Goal: Task Accomplishment & Management: Complete application form

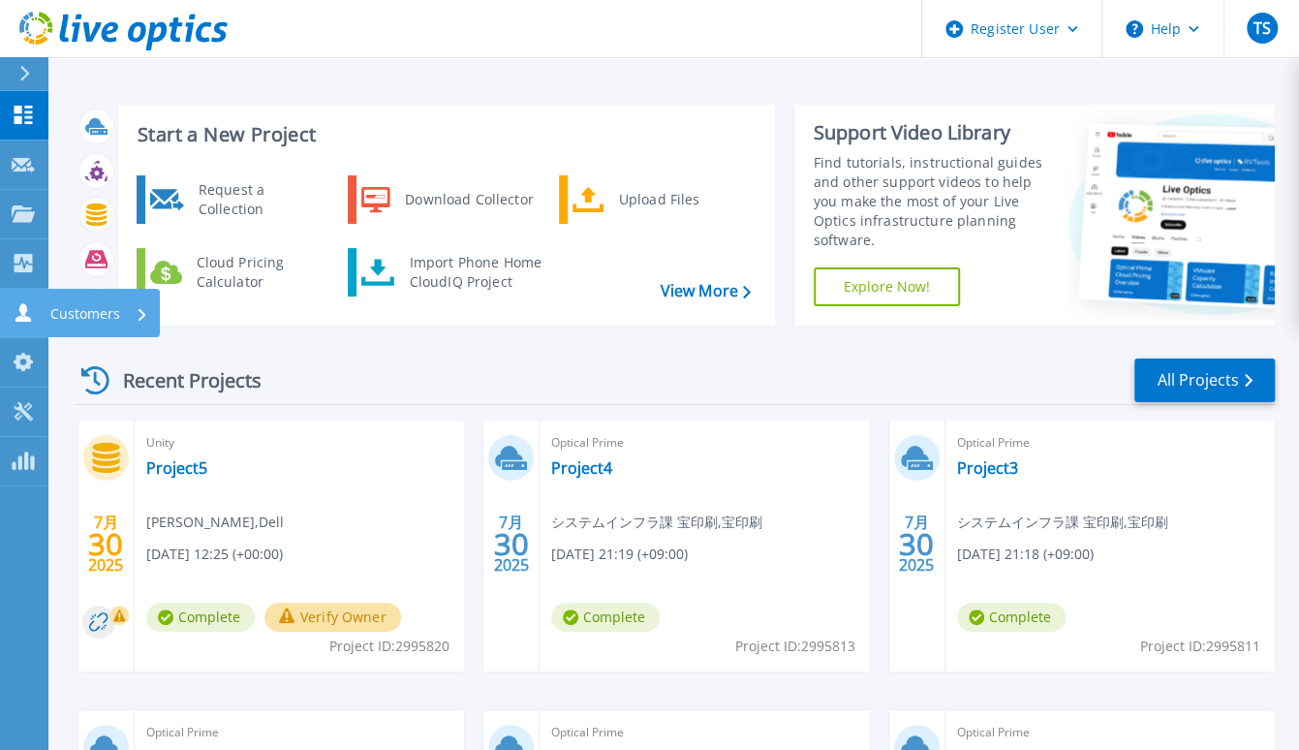
click at [12, 321] on icon at bounding box center [23, 312] width 23 height 18
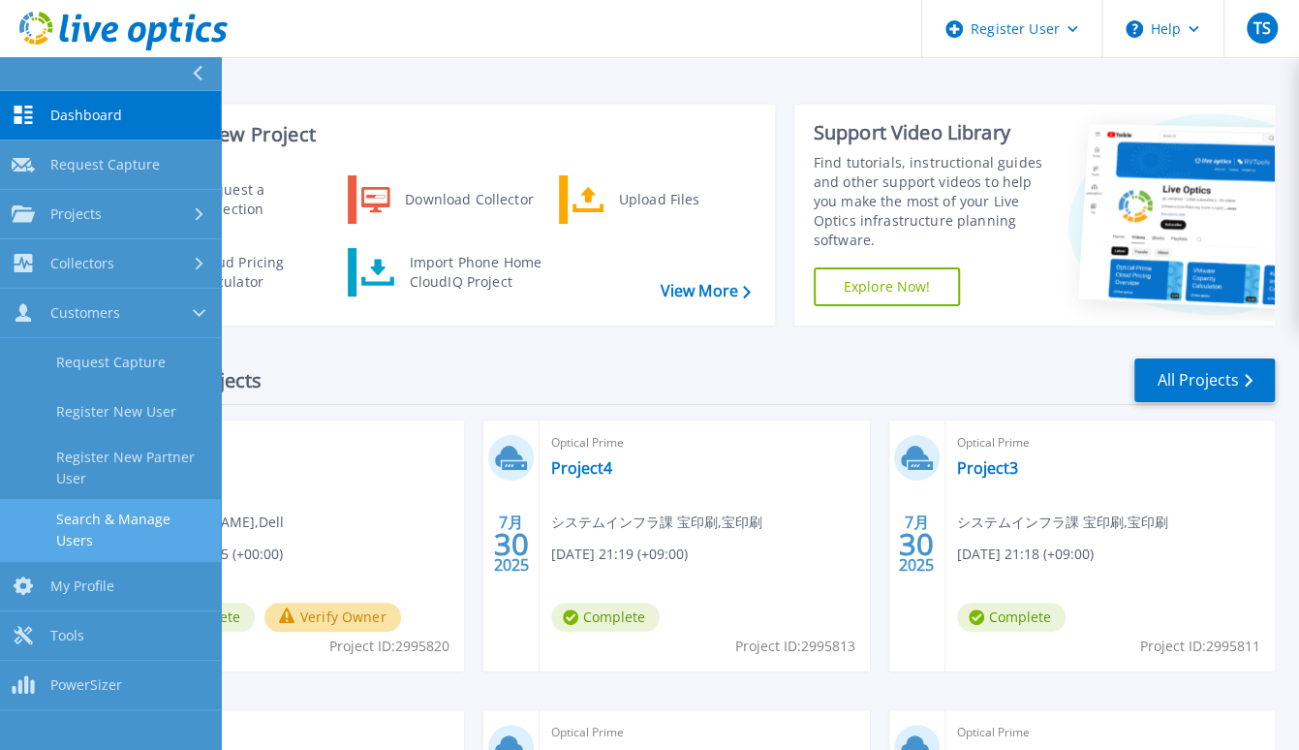
click at [153, 524] on link "Search & Manage Users" at bounding box center [110, 530] width 221 height 62
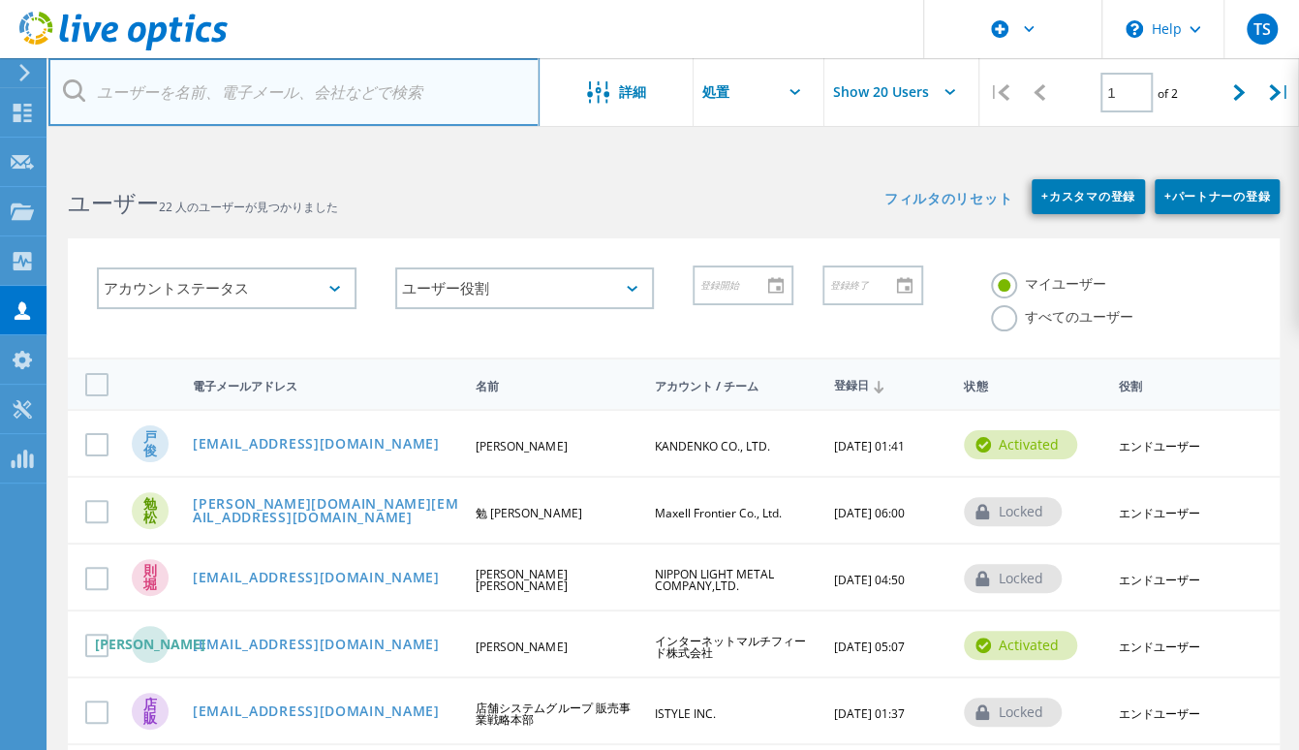
click at [240, 84] on input "text" at bounding box center [293, 92] width 491 height 68
paste input "t.terauchi@isd.exeo.co.jp"
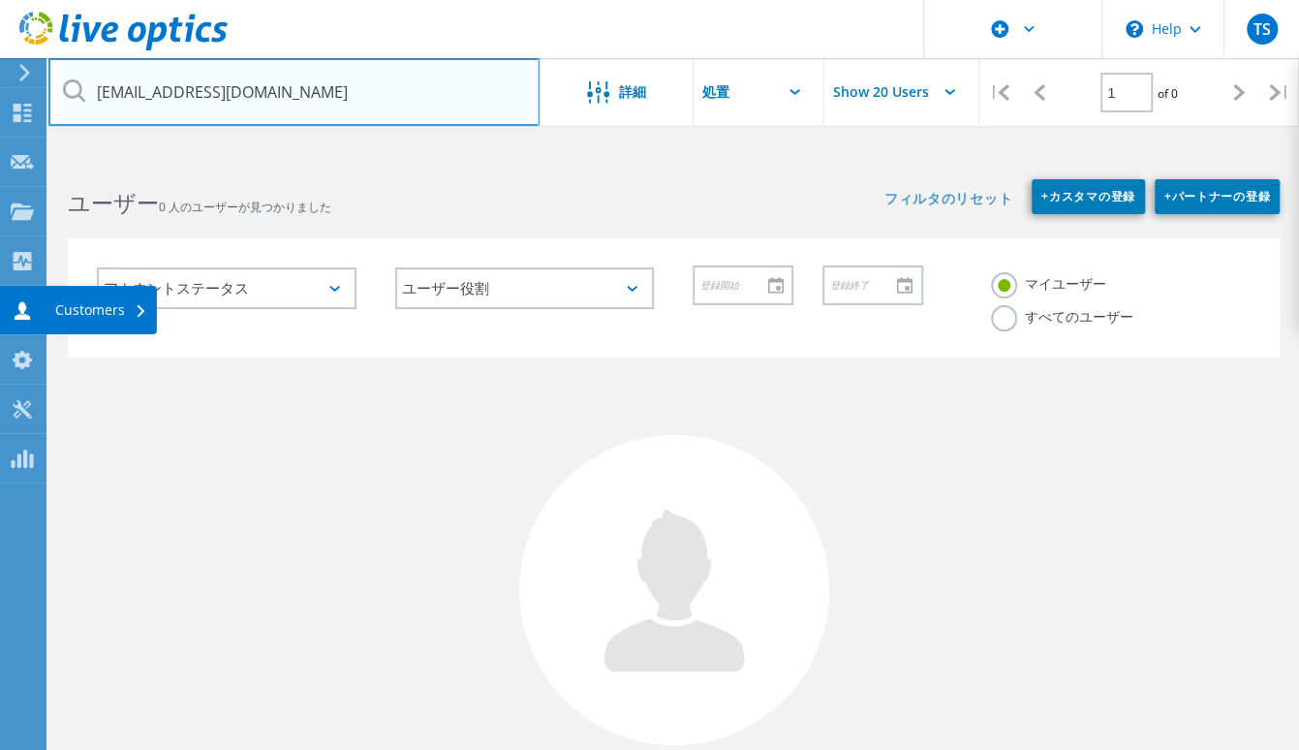
type input "t.terauchi@isd.exeo.co.jp"
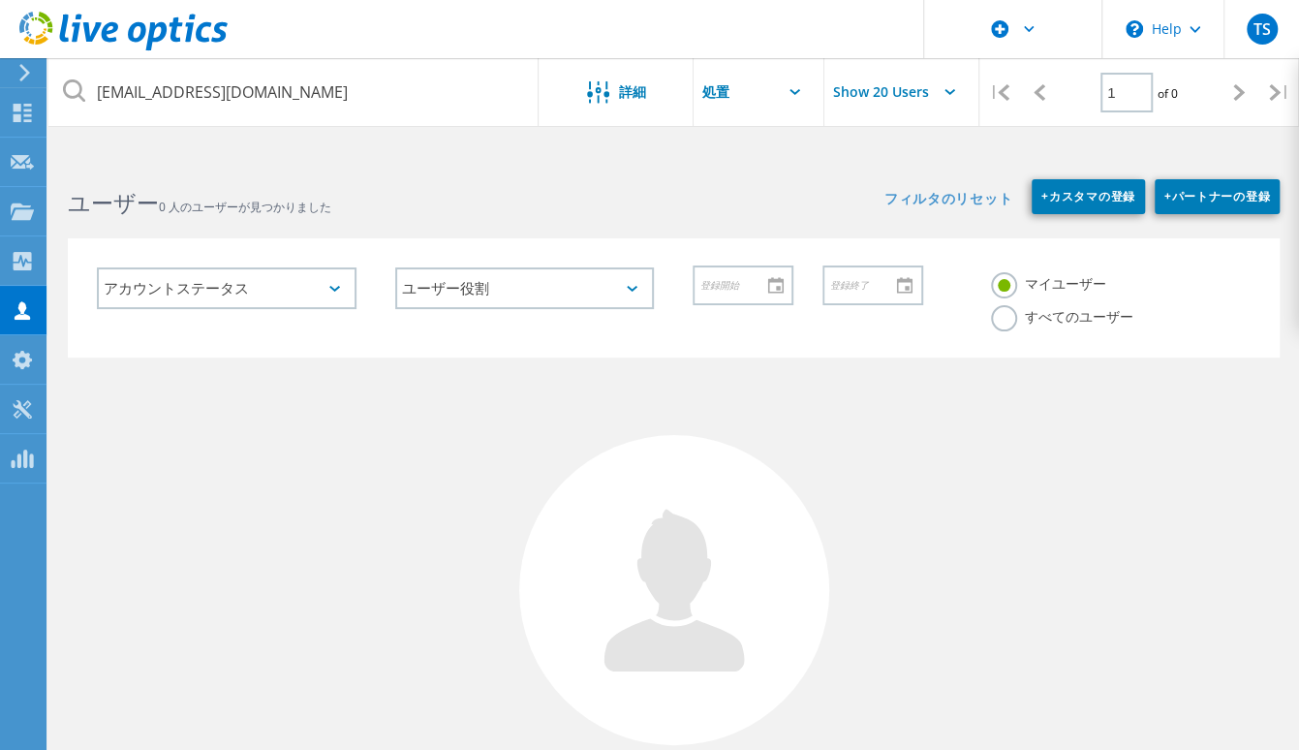
click at [0, 0] on div "Customers" at bounding box center [0, 0] width 0 height 0
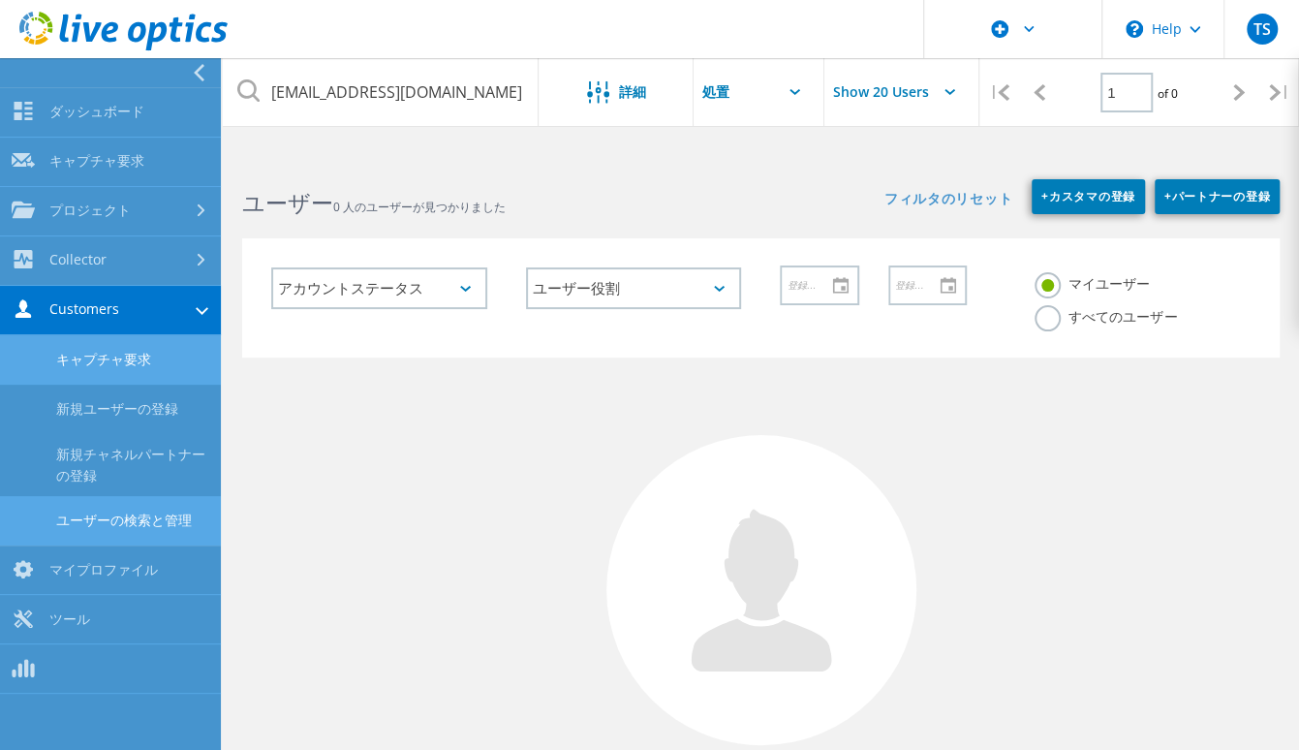
click at [143, 362] on link "キャプチャ要求" at bounding box center [110, 359] width 221 height 49
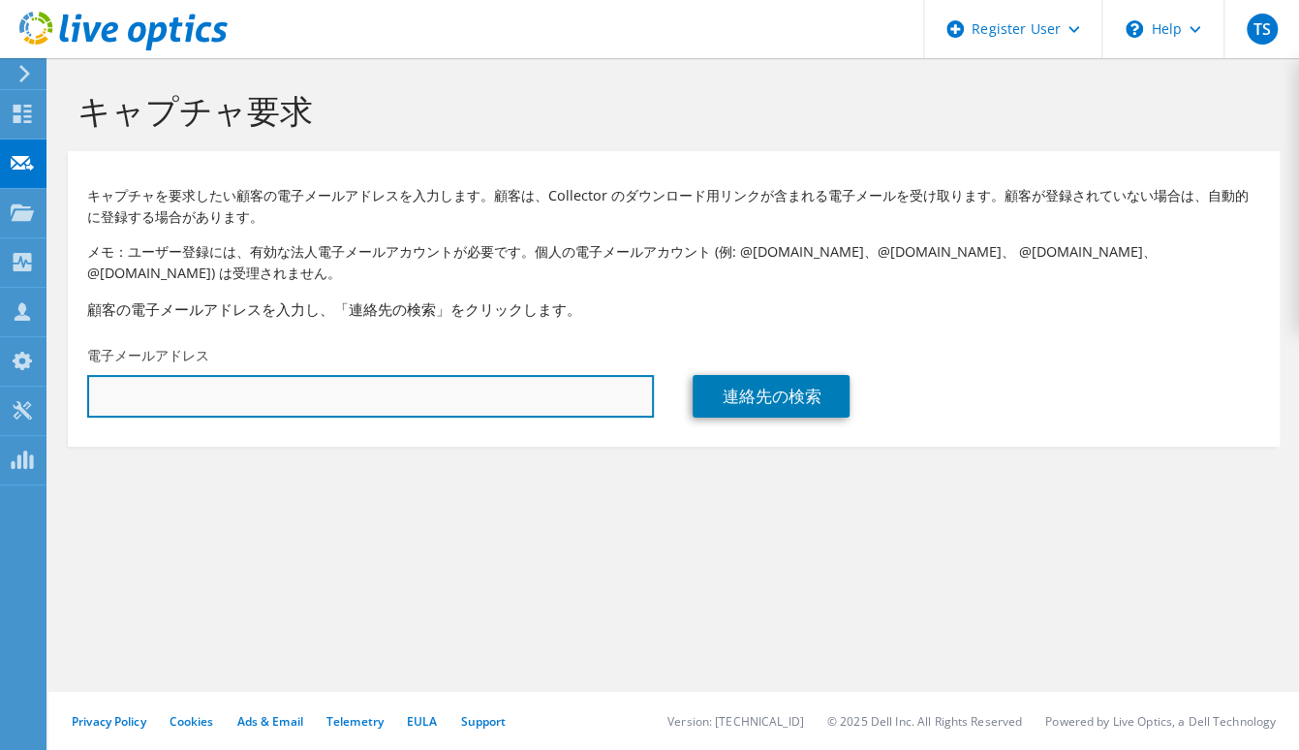
click at [155, 392] on input "text" at bounding box center [370, 396] width 567 height 43
paste input "t.terauchi@isd.exeo.co.jp"
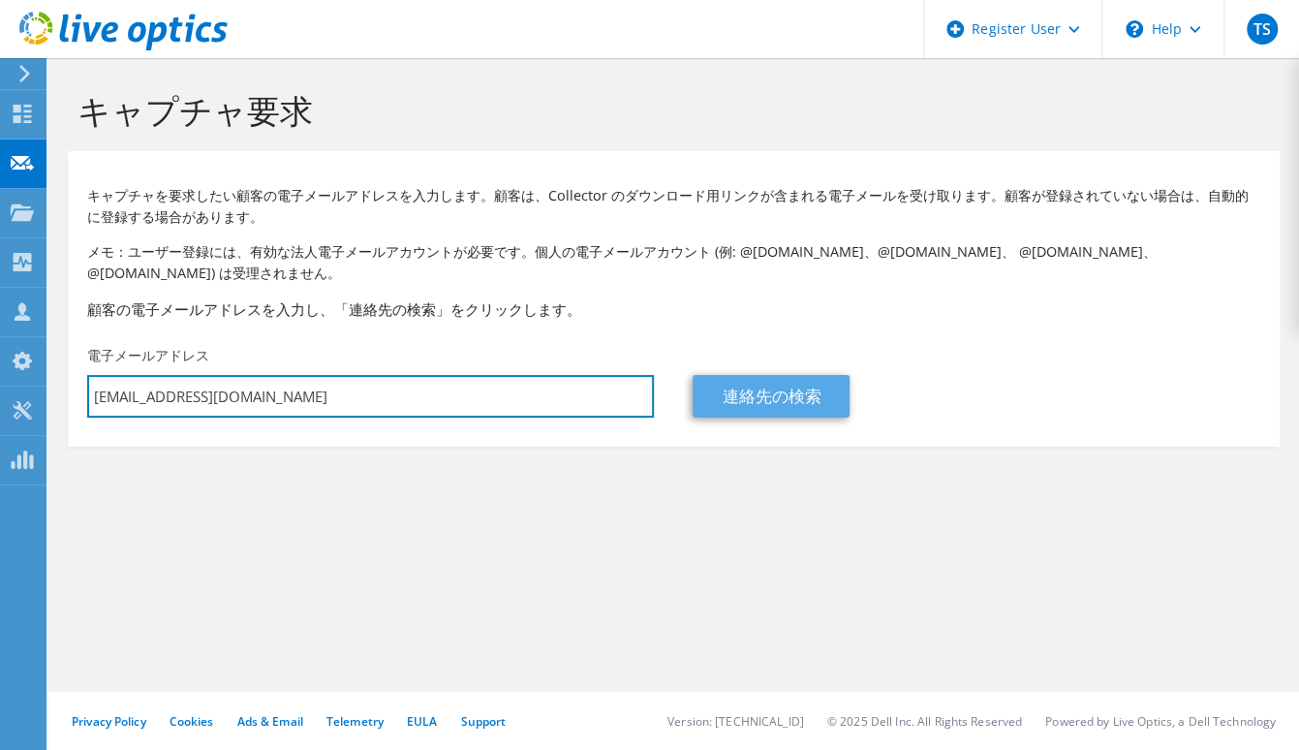
type input "t.terauchi@isd.exeo.co.jp"
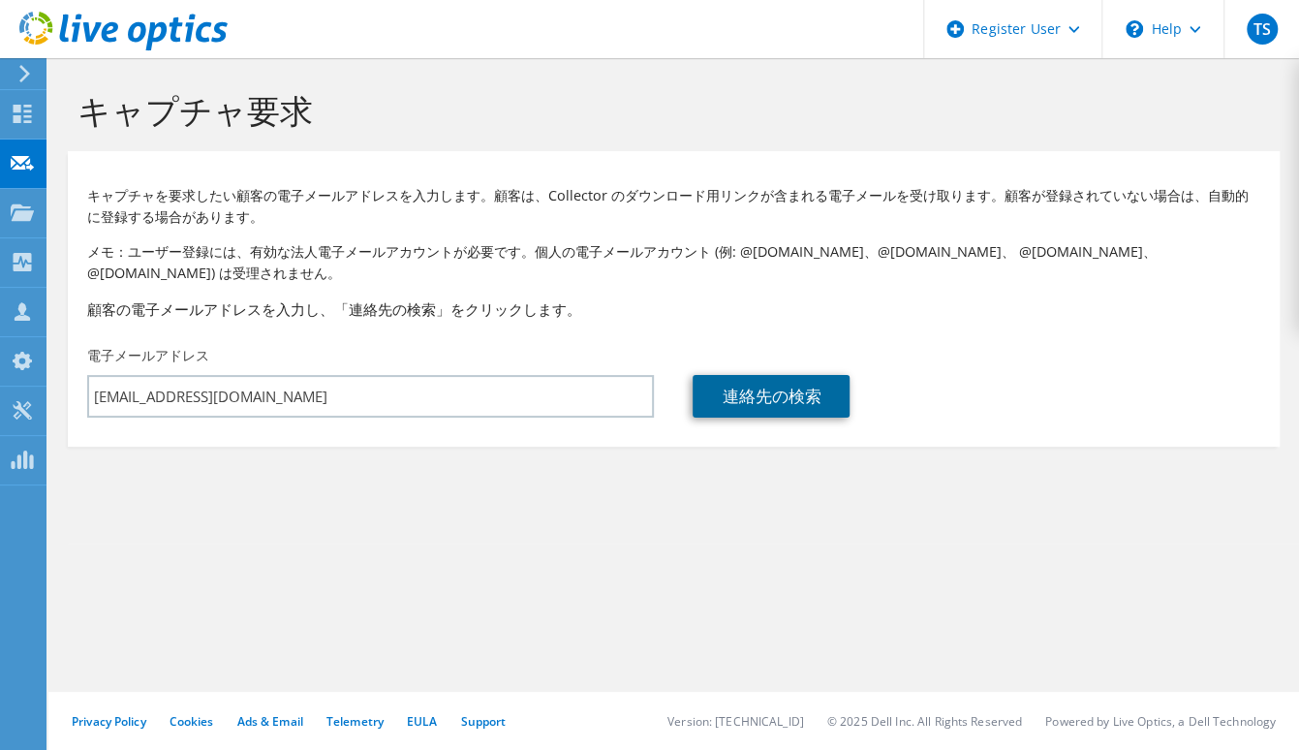
click at [732, 397] on link "連絡先の検索" at bounding box center [771, 396] width 157 height 43
type input "EXEO Group, Inc."
type input "寺内"
type input "日本"
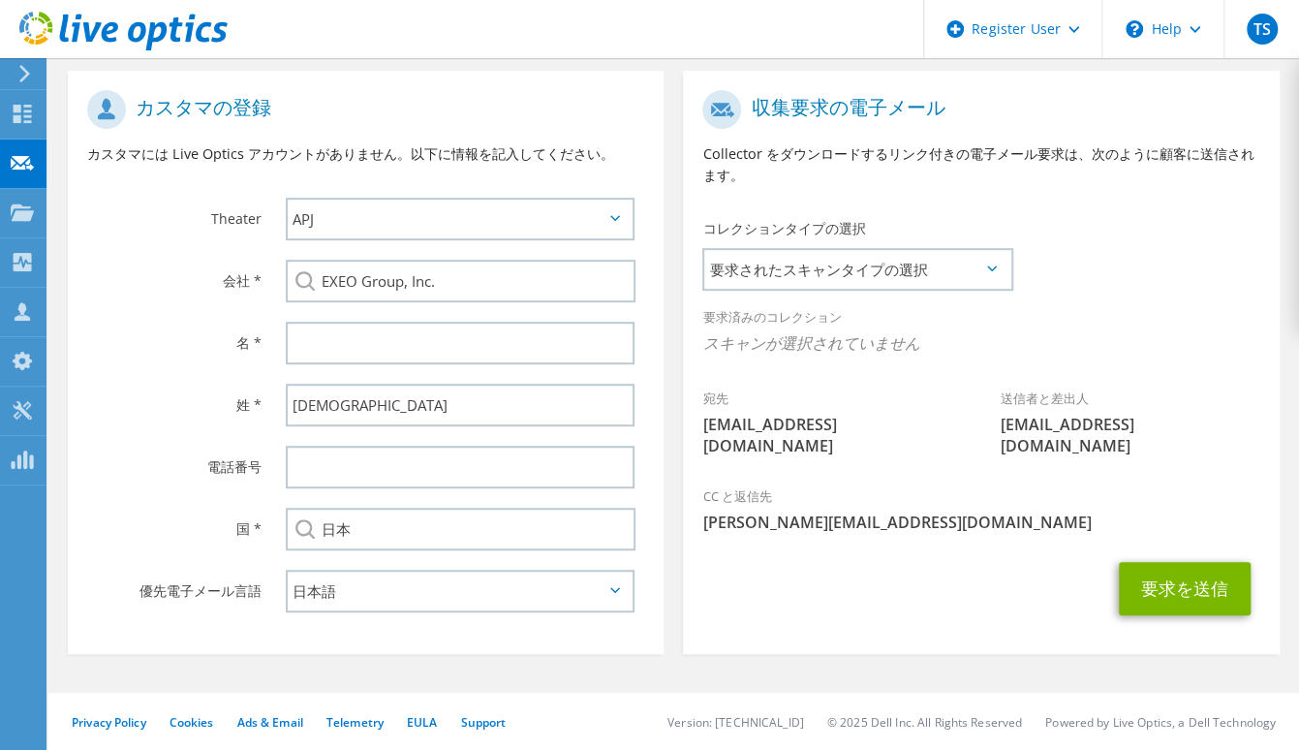
scroll to position [398, 0]
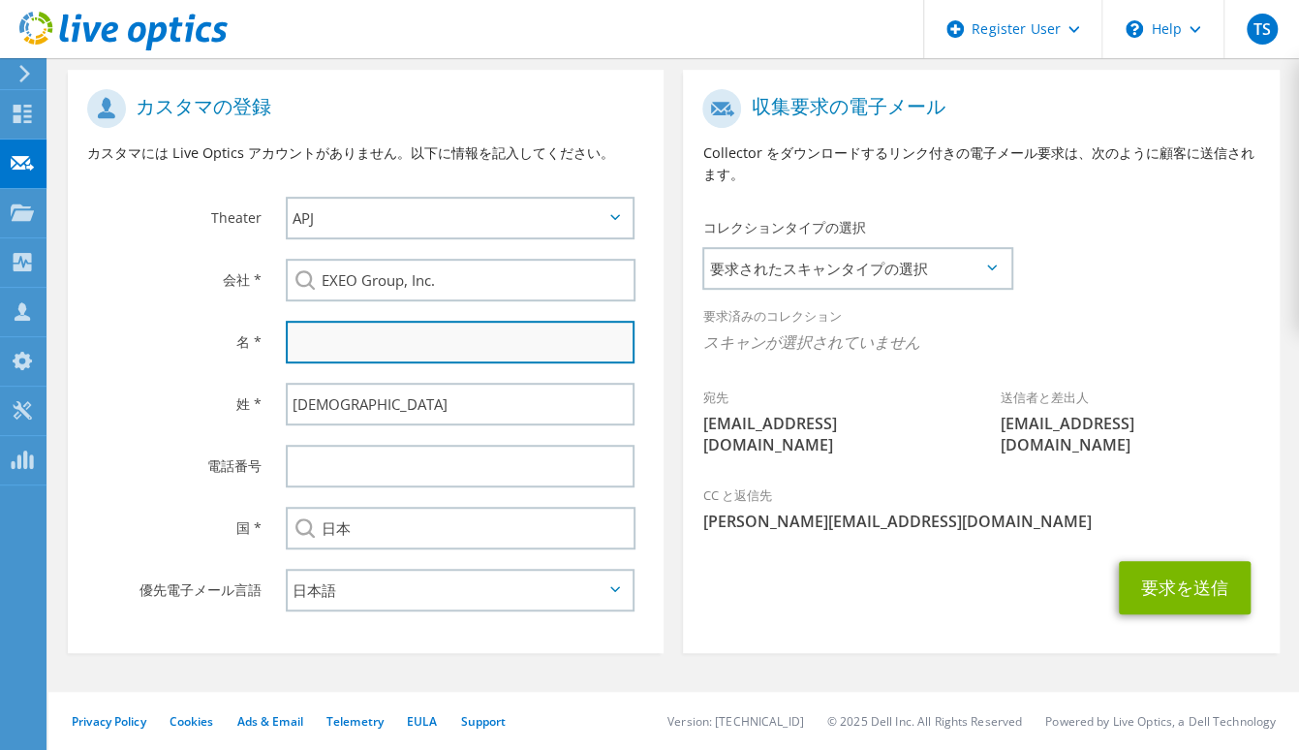
click at [344, 357] on input "text" at bounding box center [460, 342] width 349 height 43
paste input "崇"
type input "崇"
click at [665, 595] on div "カスタマの登録 カスタマには Live Optics アカウントがありません。以下に情報を記入してください。 Theater APJ EMEA NA/LATA…" at bounding box center [365, 366] width 615 height 593
click at [995, 261] on span "要求されたスキャンタイプの選択" at bounding box center [857, 268] width 306 height 39
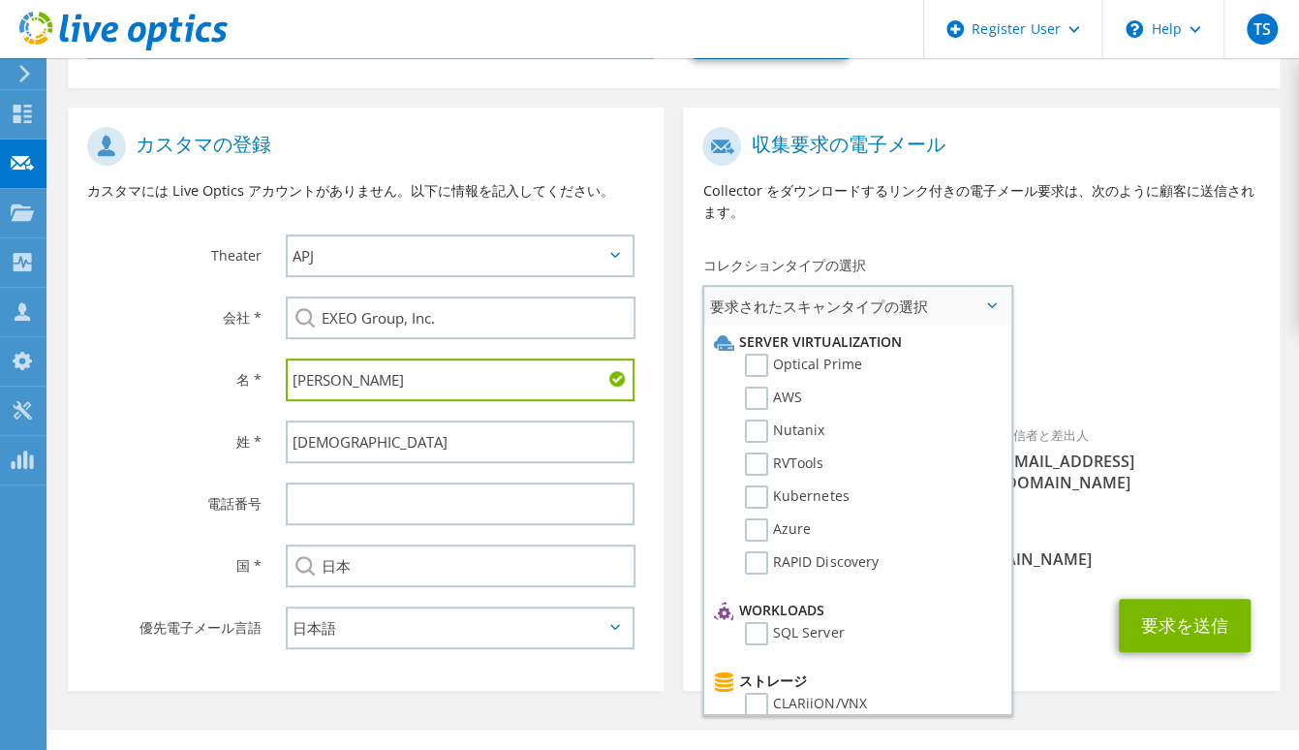
scroll to position [301, 0]
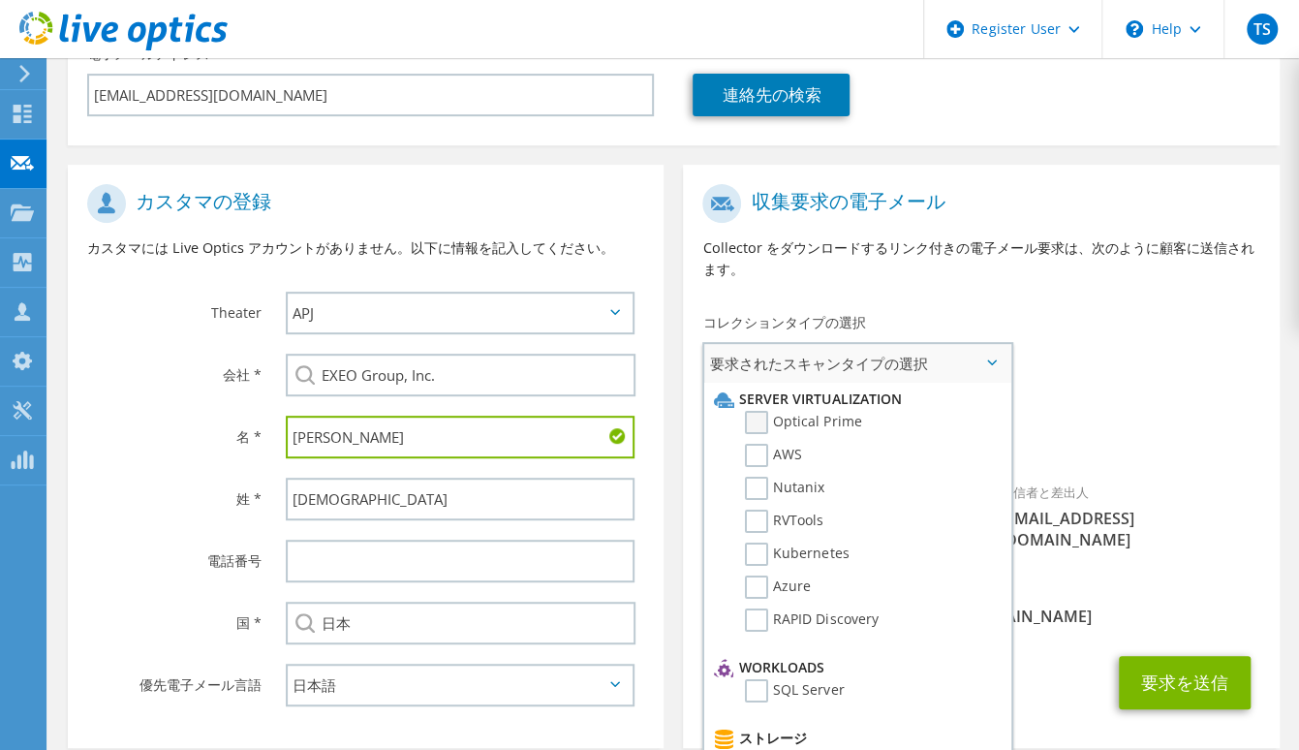
click at [832, 418] on label "Optical Prime" at bounding box center [803, 422] width 116 height 23
click at [0, 0] on input "Optical Prime" at bounding box center [0, 0] width 0 height 0
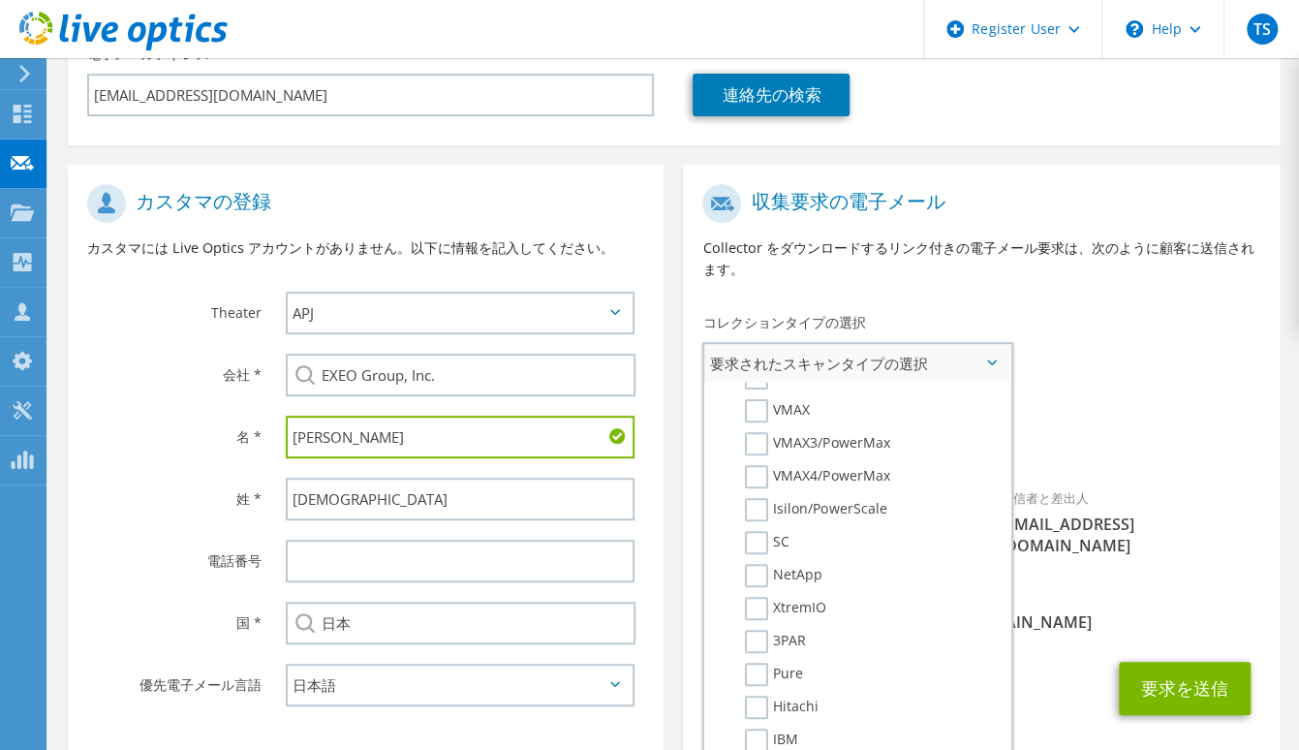
scroll to position [477, 0]
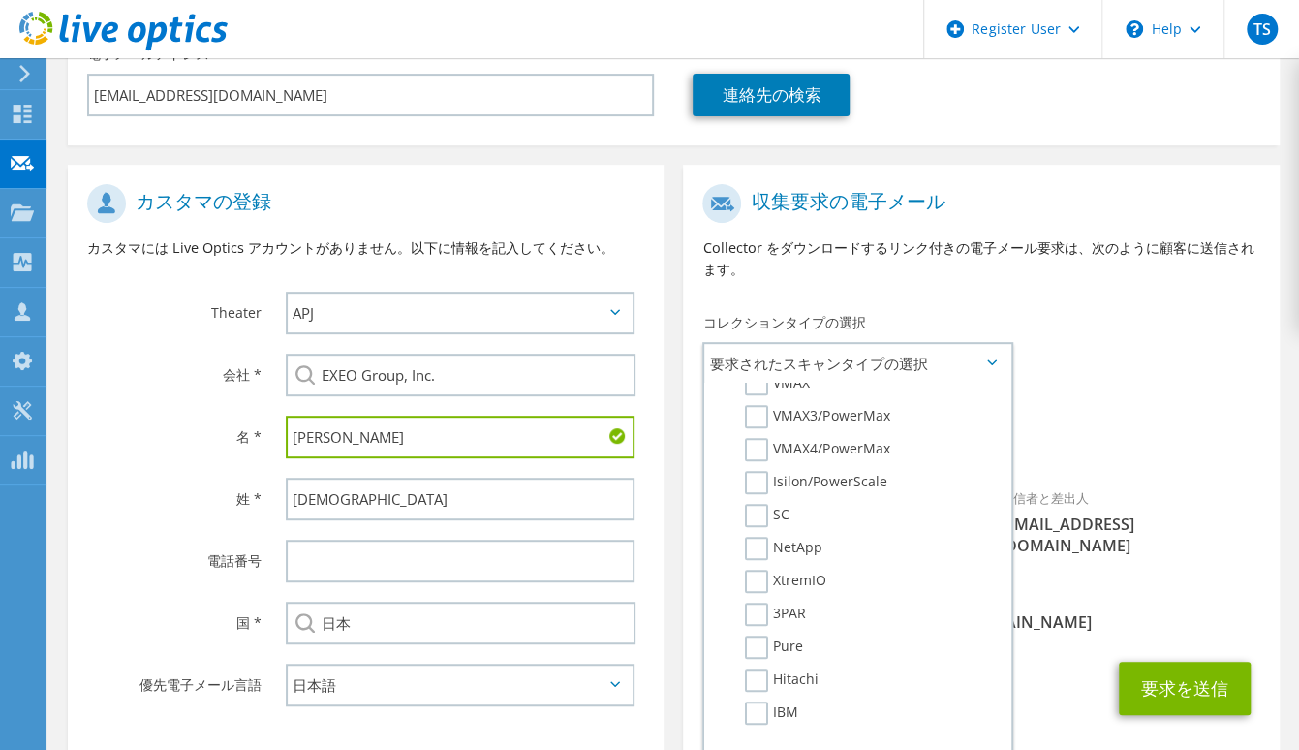
click at [1037, 418] on div "要求済みのコレクション スキャンが選択されていません Optical Prime" at bounding box center [981, 428] width 596 height 77
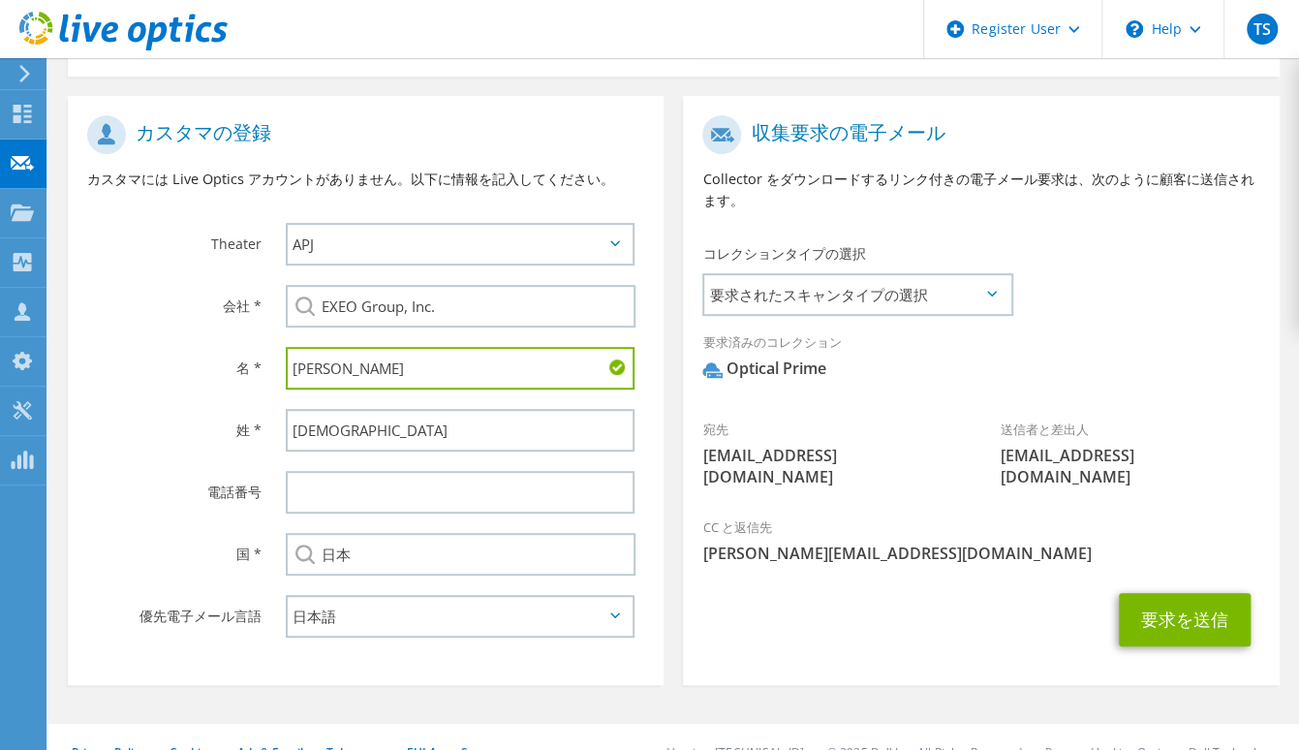
scroll to position [398, 0]
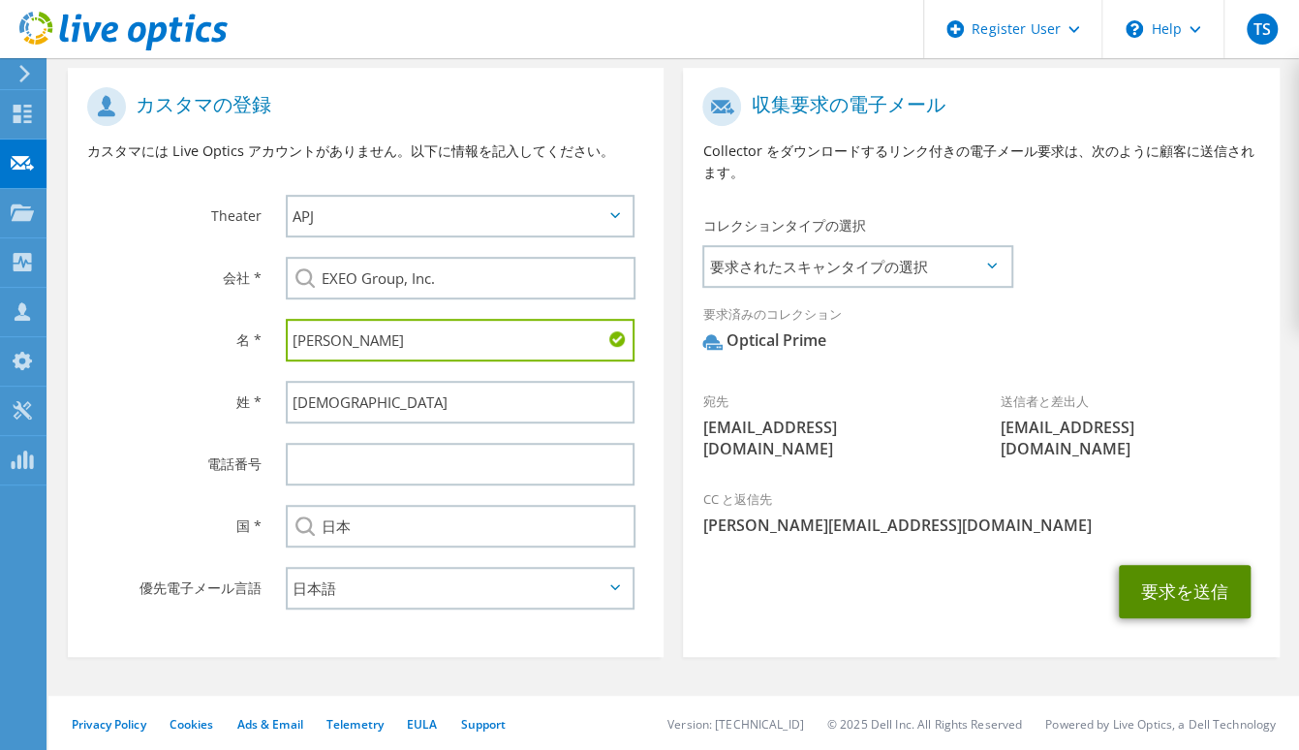
click at [1178, 565] on button "要求を送信" at bounding box center [1185, 591] width 132 height 53
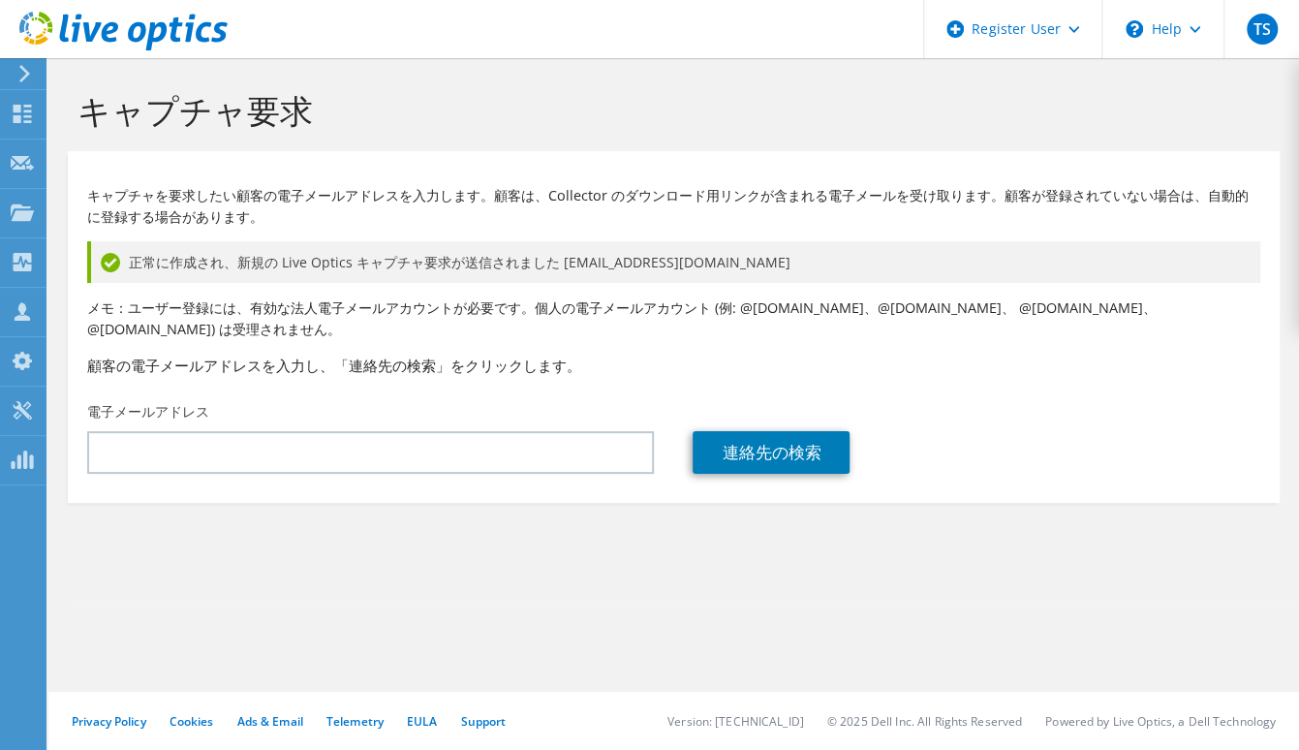
click at [1229, 59] on div "キャプチャ要求" at bounding box center [673, 104] width 1231 height 93
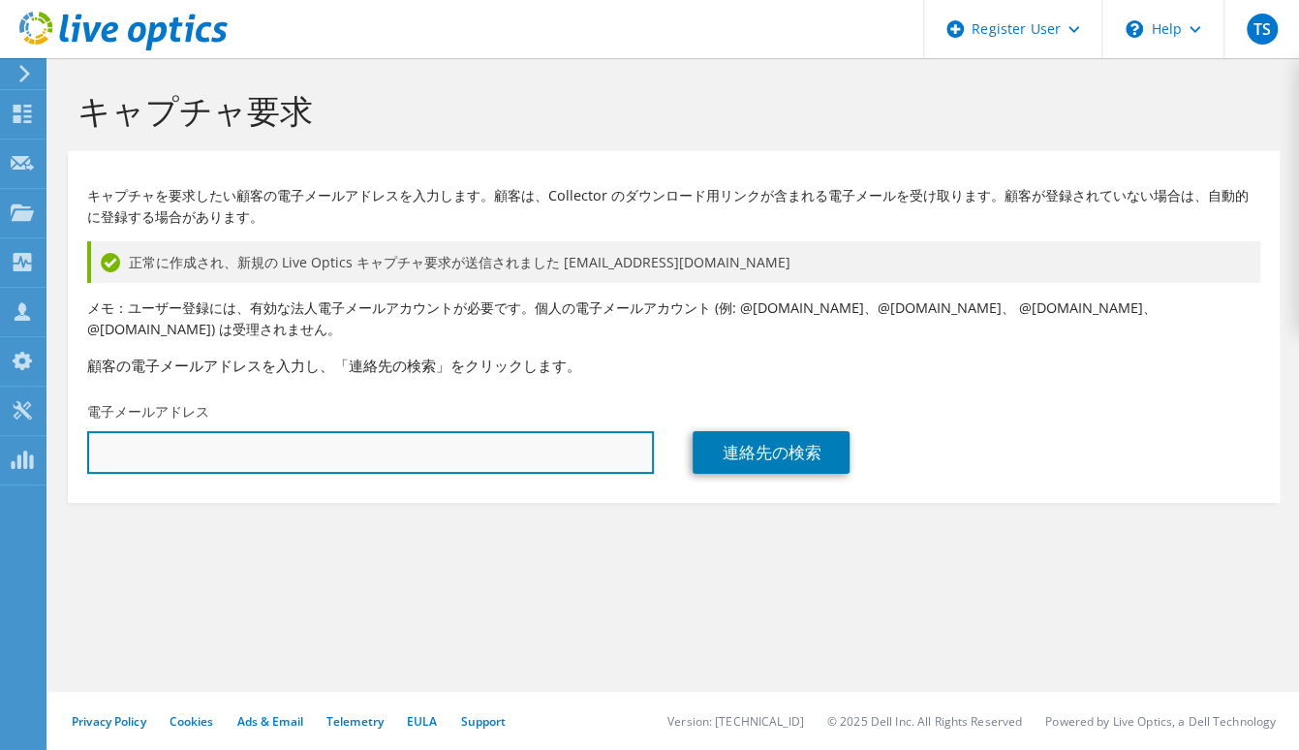
click at [455, 449] on input "text" at bounding box center [370, 452] width 567 height 43
paste input "k.miyadai@en2.exeo.co.jp"
type input "k.miyadai@en2.exeo.co.jp"
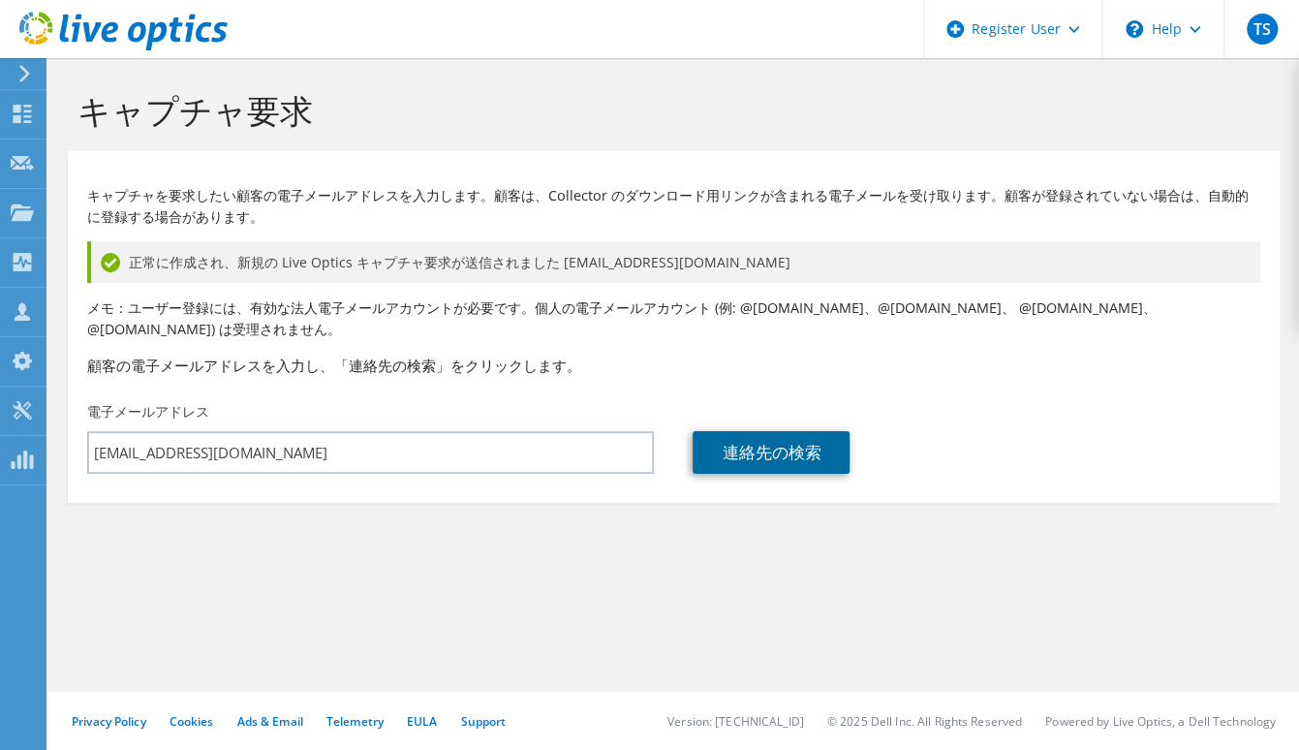
click at [789, 452] on link "連絡先の検索" at bounding box center [771, 452] width 157 height 43
type input "EXEO Group, Inc."
type input "宮代"
type input "日本"
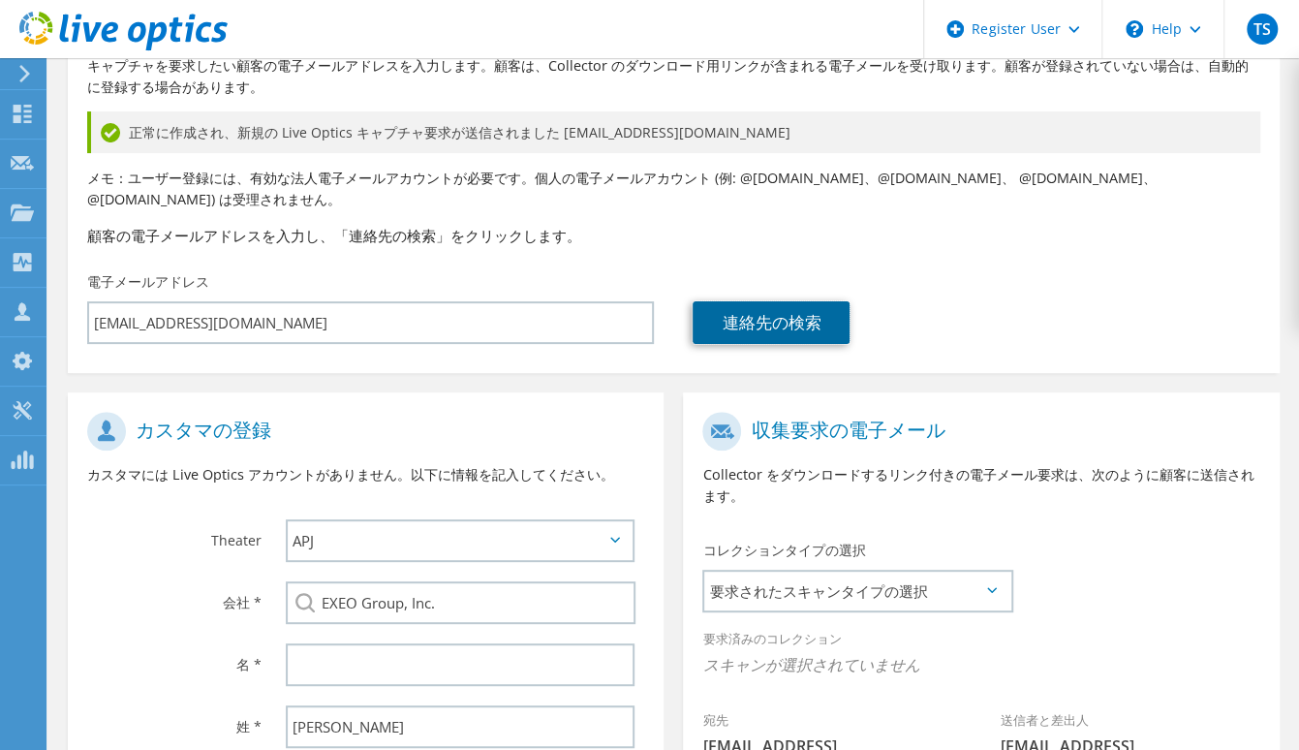
scroll to position [291, 0]
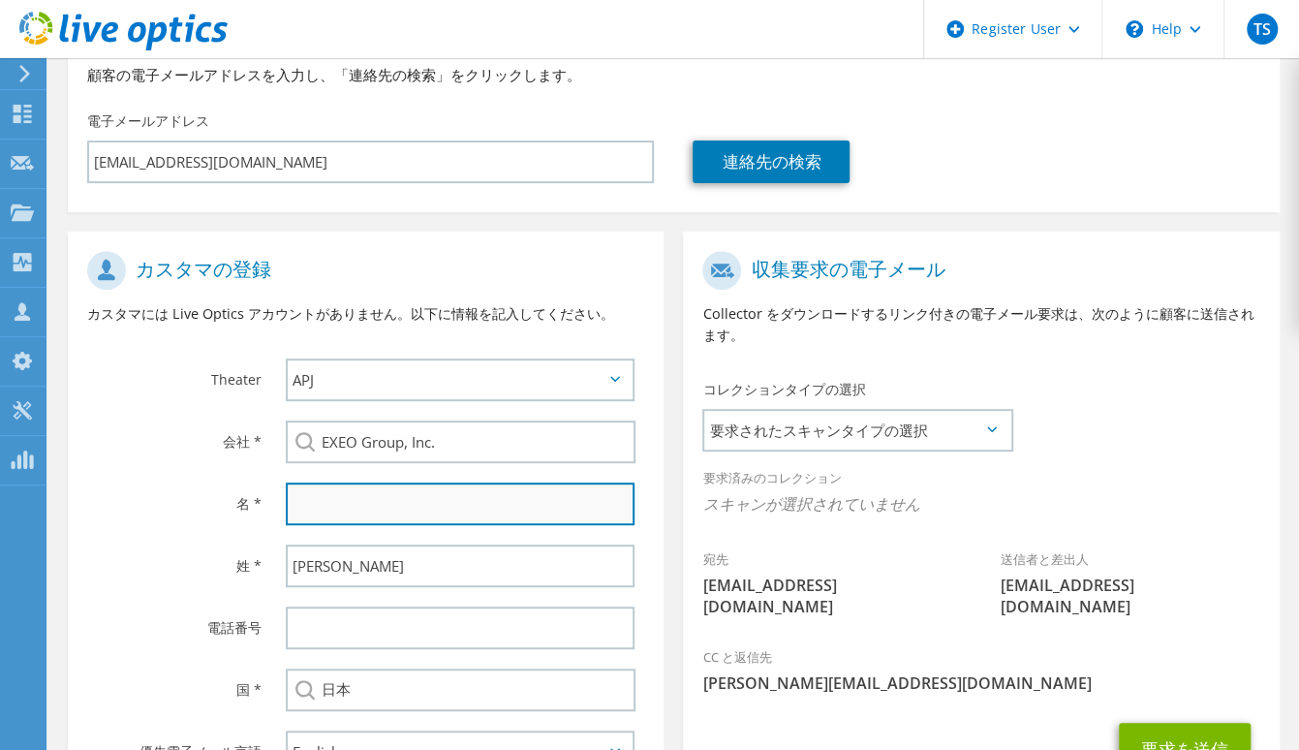
click at [330, 501] on input "text" at bounding box center [460, 503] width 349 height 43
drag, startPoint x: 142, startPoint y: 570, endPoint x: 232, endPoint y: 602, distance: 95.6
click at [142, 570] on label "姓 *" at bounding box center [174, 559] width 174 height 31
click at [352, 511] on input "text" at bounding box center [460, 503] width 349 height 43
paste input "康平"
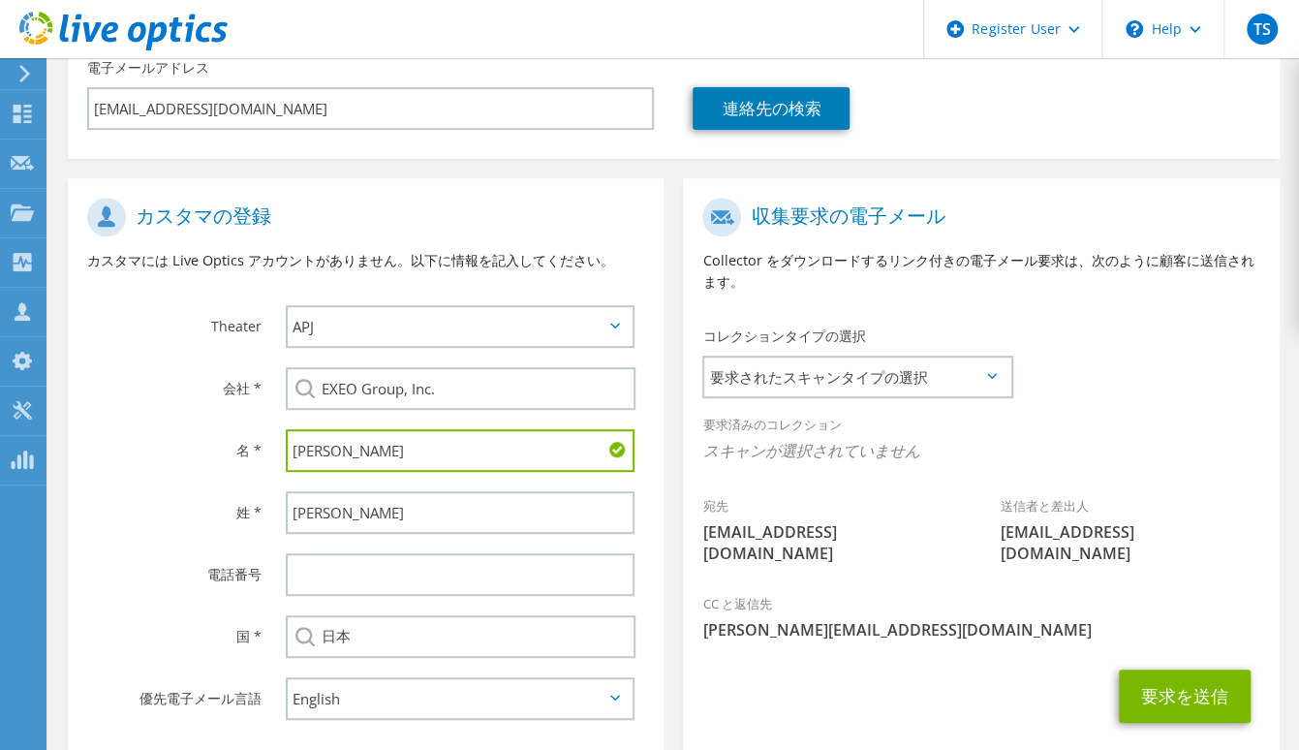
scroll to position [387, 0]
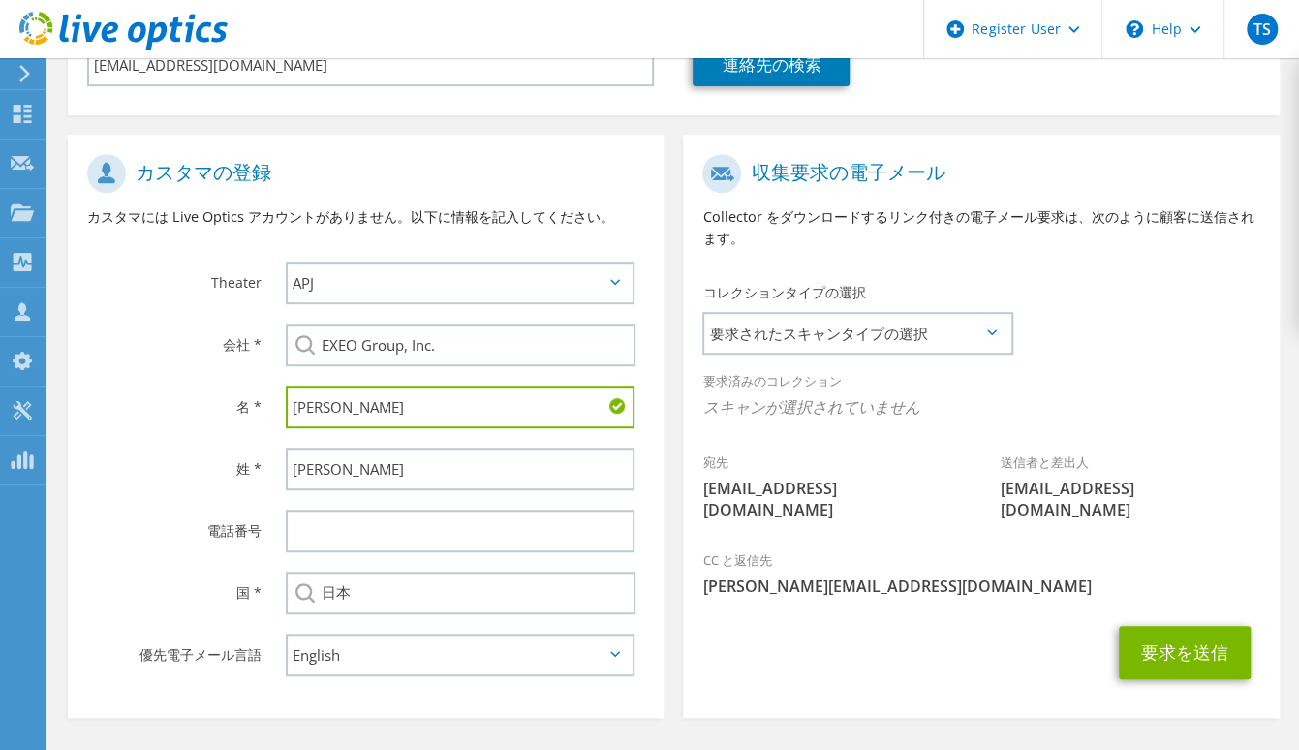
type input "康平"
click at [603, 664] on select "English Deutsch Español Français Italiano Polski Português Русский 中文 日本語 한국어" at bounding box center [460, 655] width 349 height 43
select select "ja-JP"
click at [286, 637] on select "English Deutsch Español Français Italiano Polski Português Русский 中文 日本語 한국어" at bounding box center [460, 655] width 349 height 43
click at [688, 642] on div "要求を送信" at bounding box center [981, 652] width 596 height 73
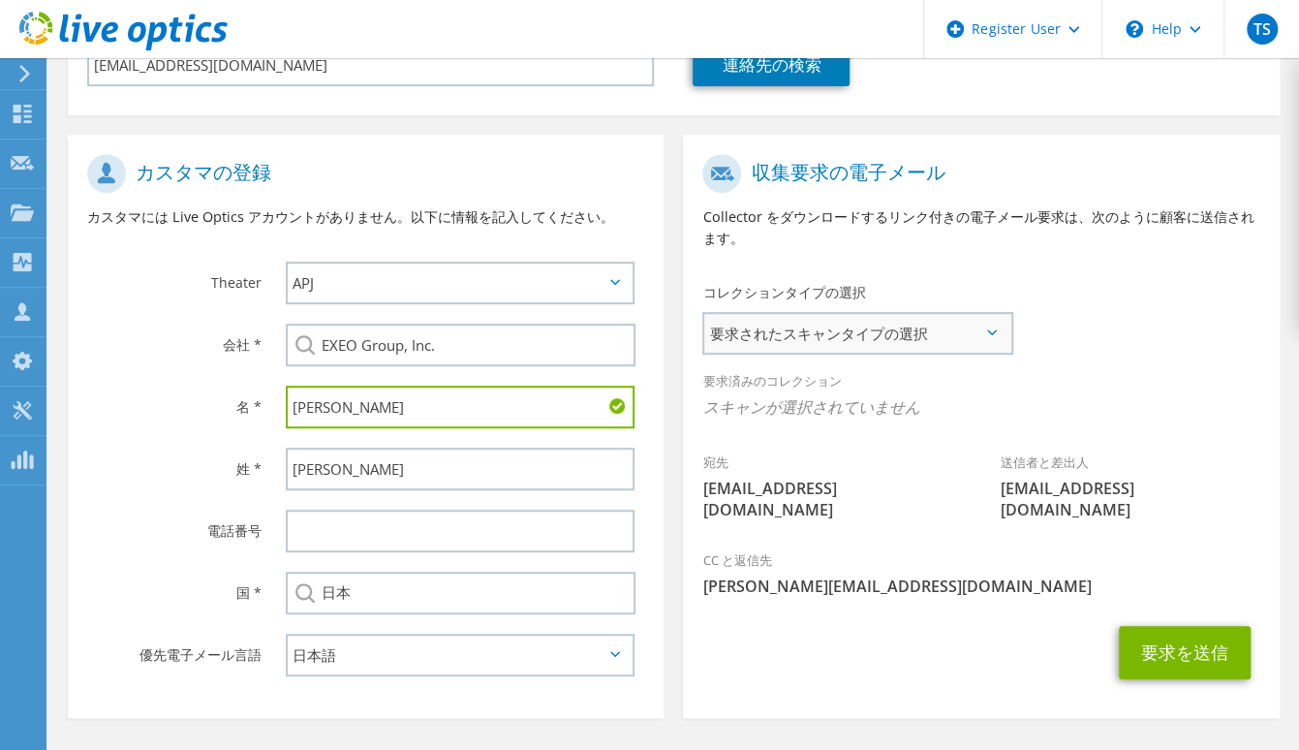
click at [1002, 325] on span "要求されたスキャンタイプの選択" at bounding box center [857, 333] width 306 height 39
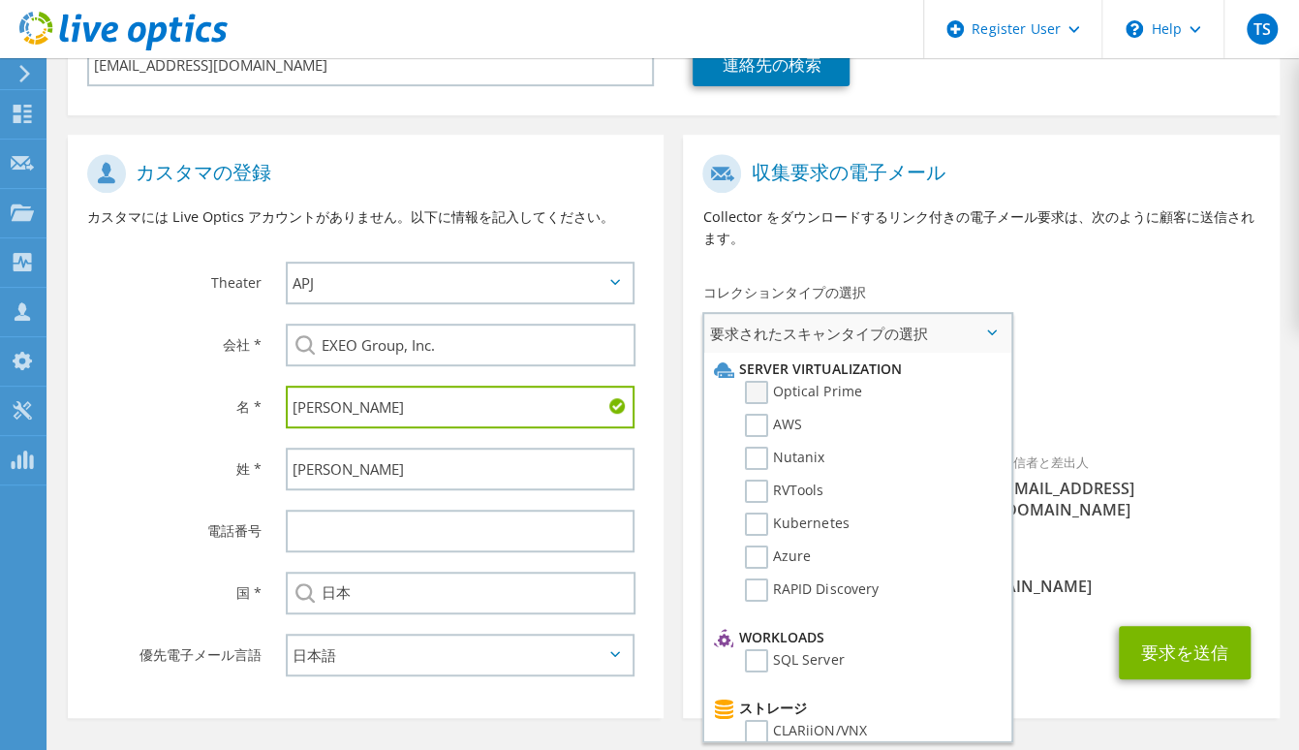
click at [839, 394] on label "Optical Prime" at bounding box center [803, 392] width 116 height 23
click at [0, 0] on input "Optical Prime" at bounding box center [0, 0] width 0 height 0
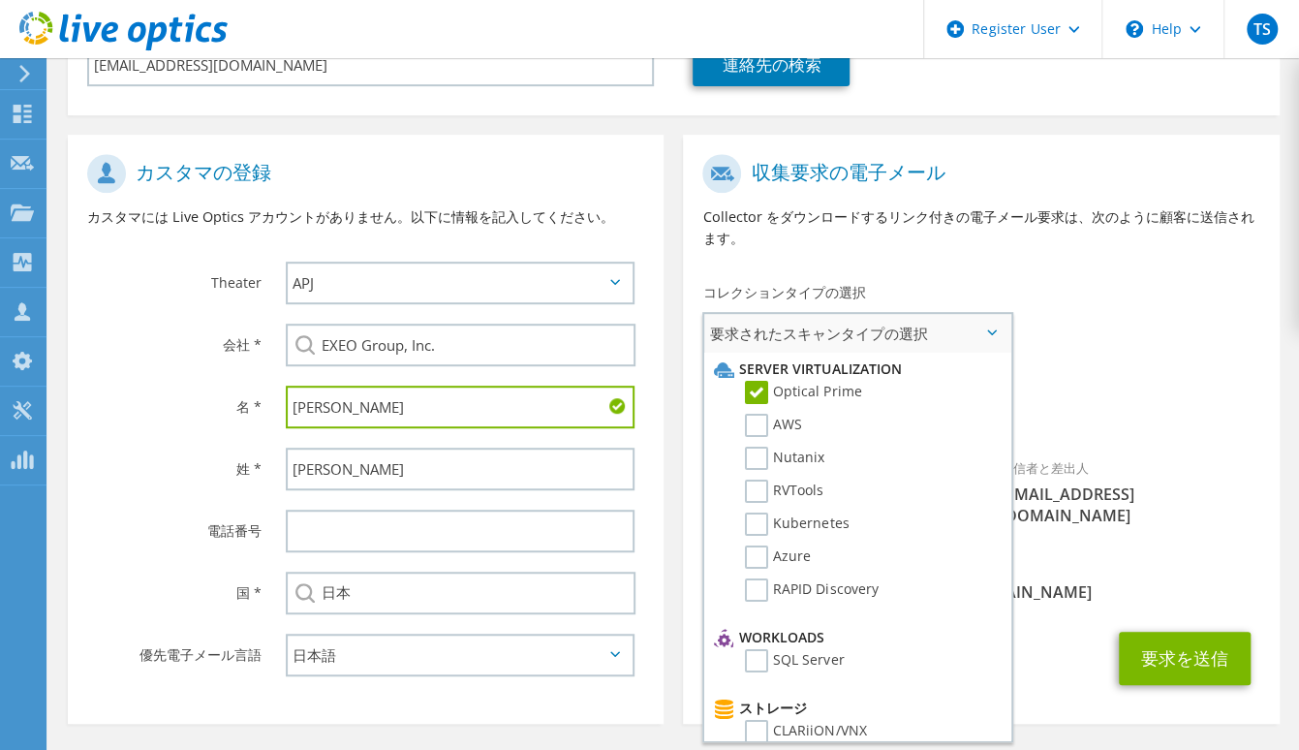
scroll to position [97, 0]
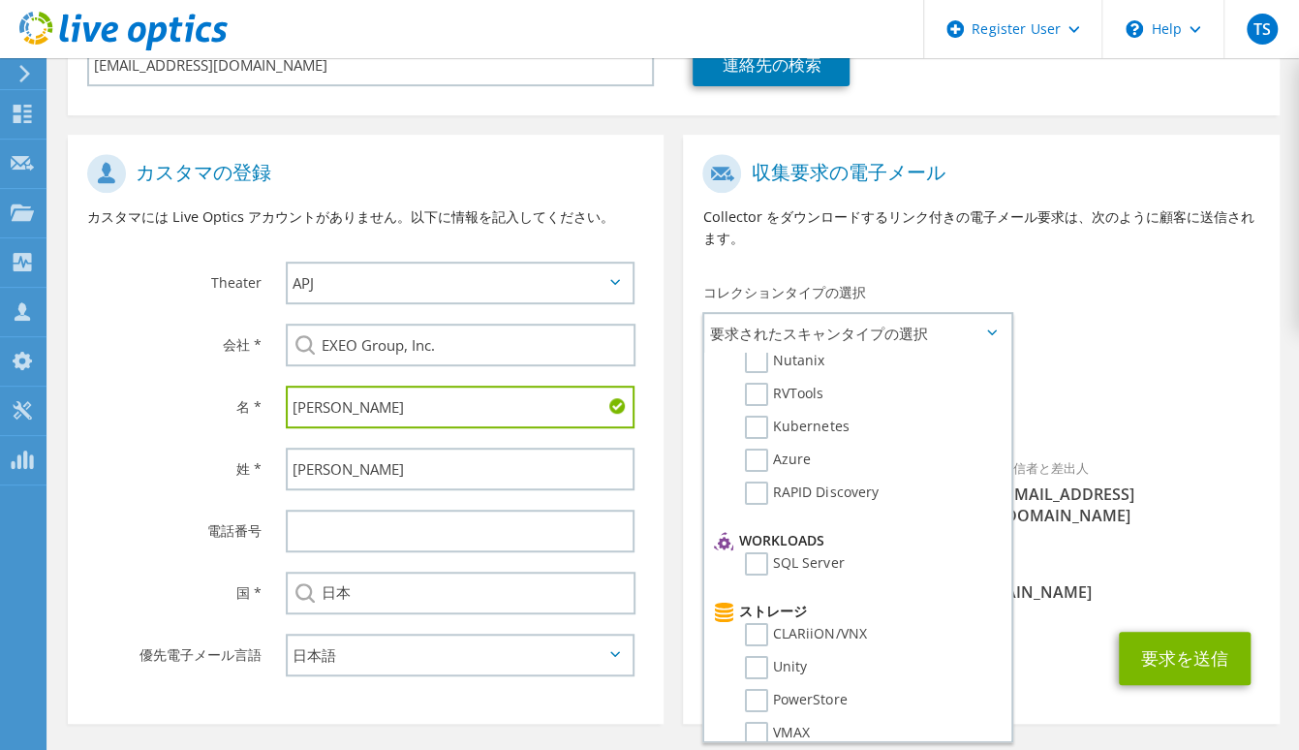
click at [1116, 357] on div "宛先 k.miyadai@en2.exeo.co.jp 送信者と差出人 liveoptics@liveoptics.com" at bounding box center [981, 344] width 596 height 401
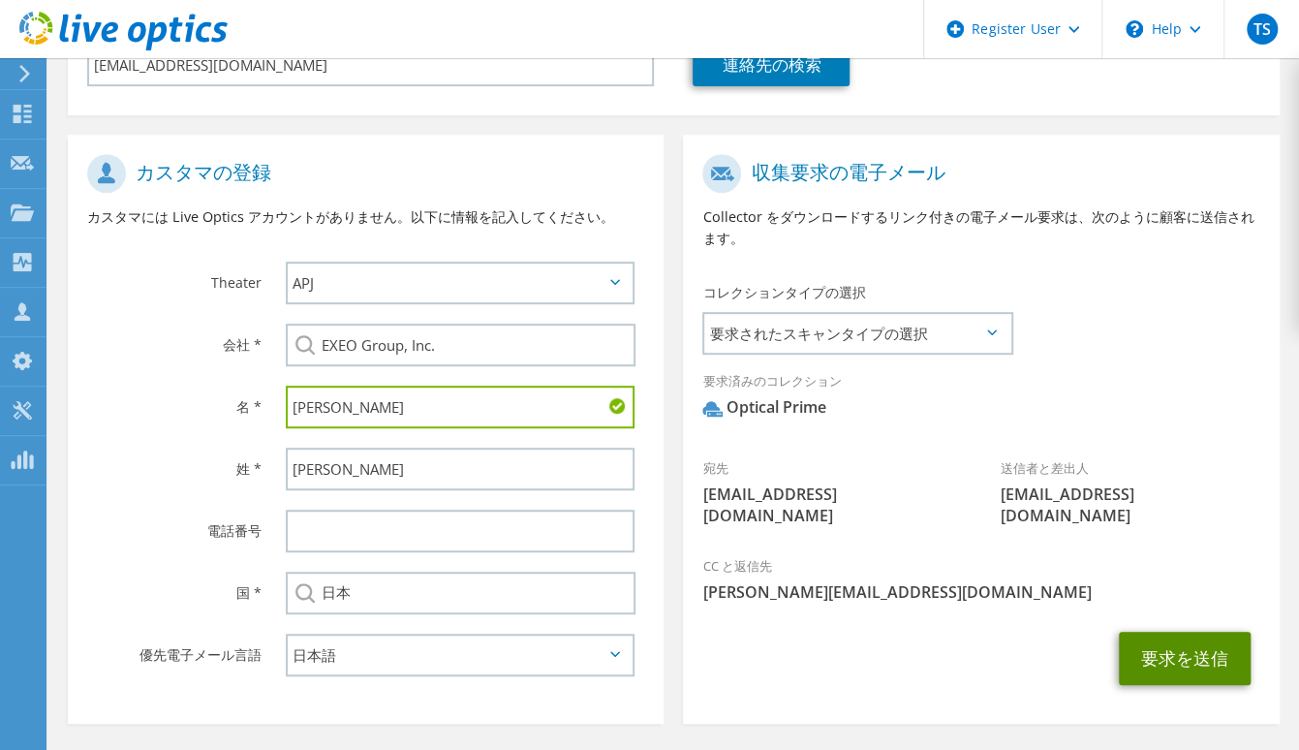
click at [1183, 632] on button "要求を送信" at bounding box center [1185, 658] width 132 height 53
